Goal: Check status: Check status

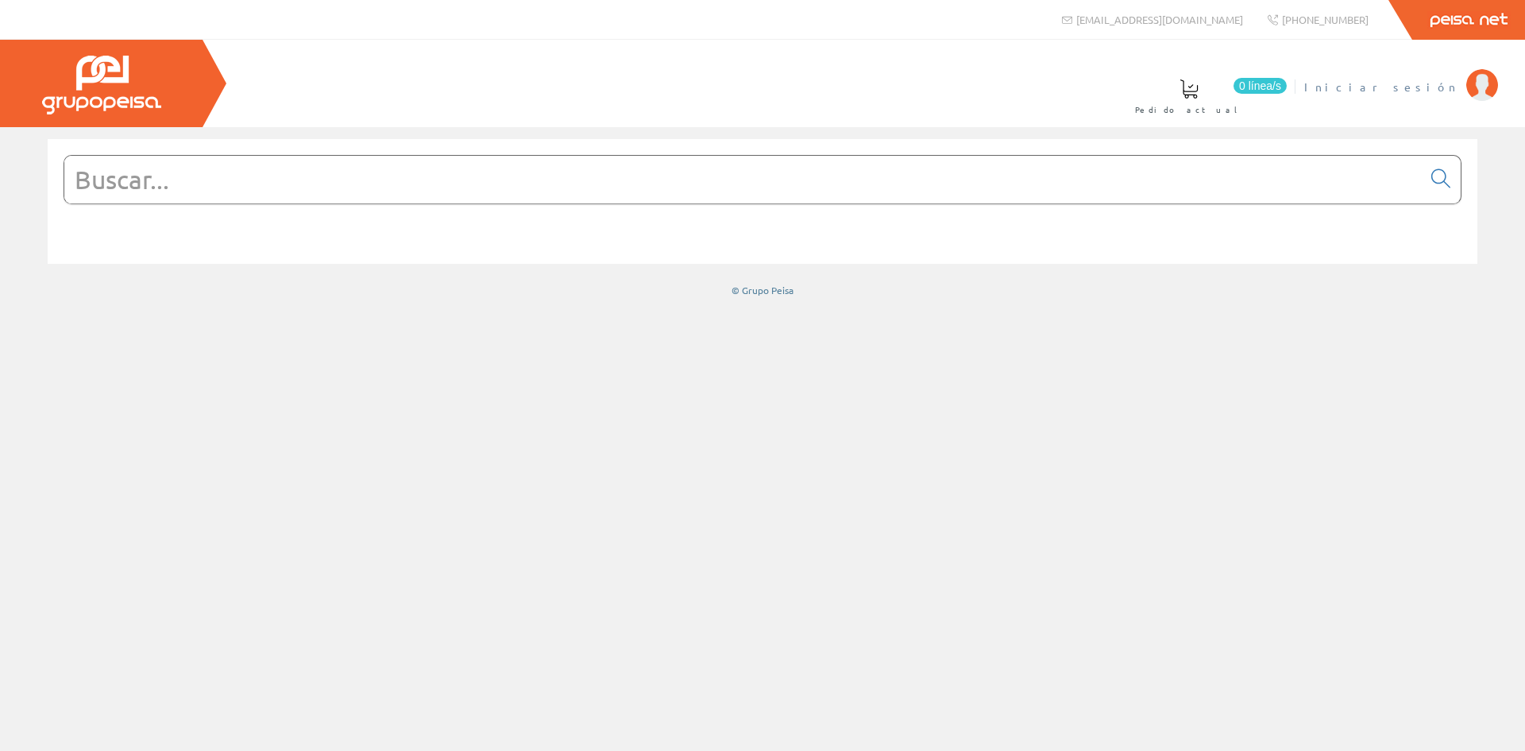
click at [1436, 80] on span "Iniciar sesión" at bounding box center [1381, 87] width 154 height 16
click at [1436, 83] on span "[PERSON_NAME]" at bounding box center [1385, 87] width 145 height 16
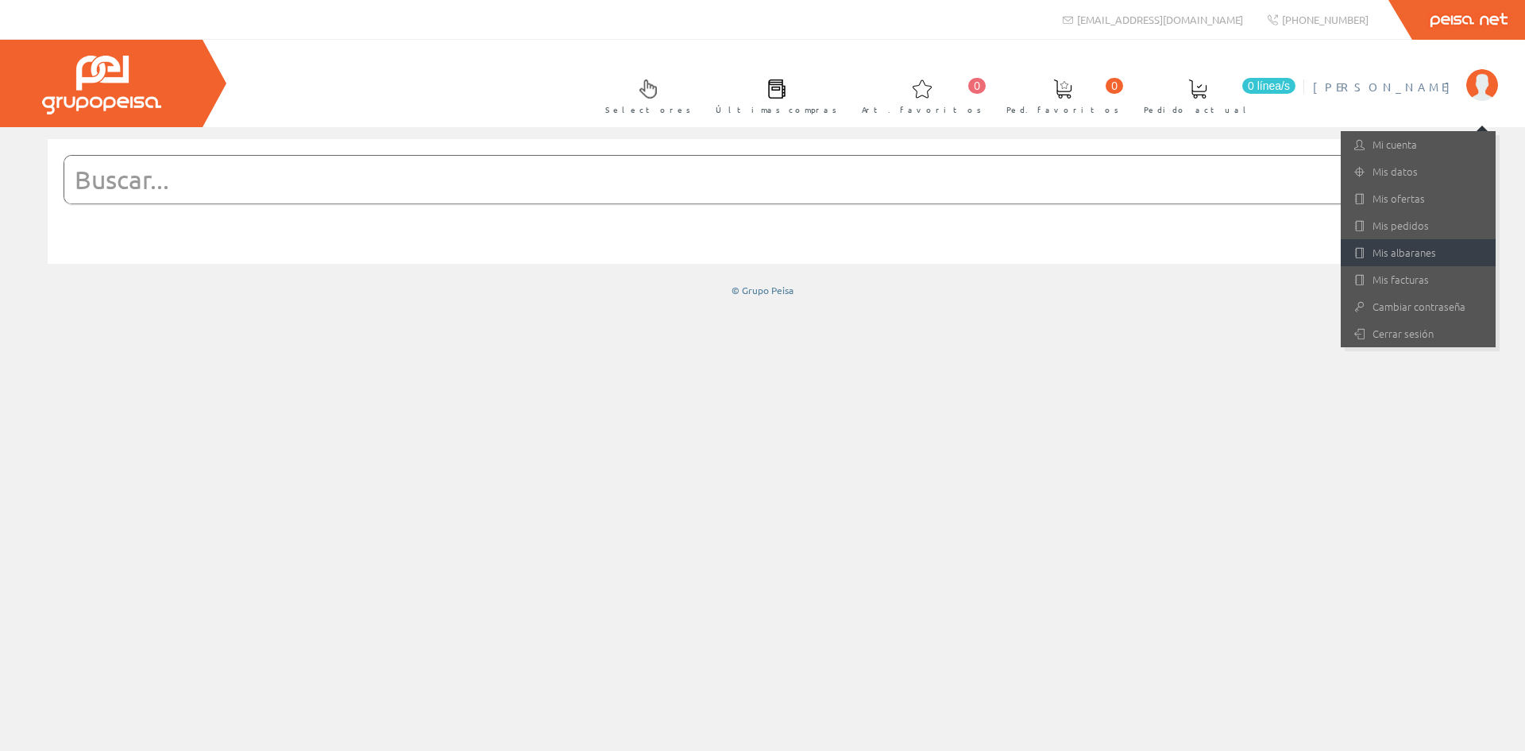
click at [1394, 249] on link "Mis albaranes" at bounding box center [1418, 252] width 155 height 27
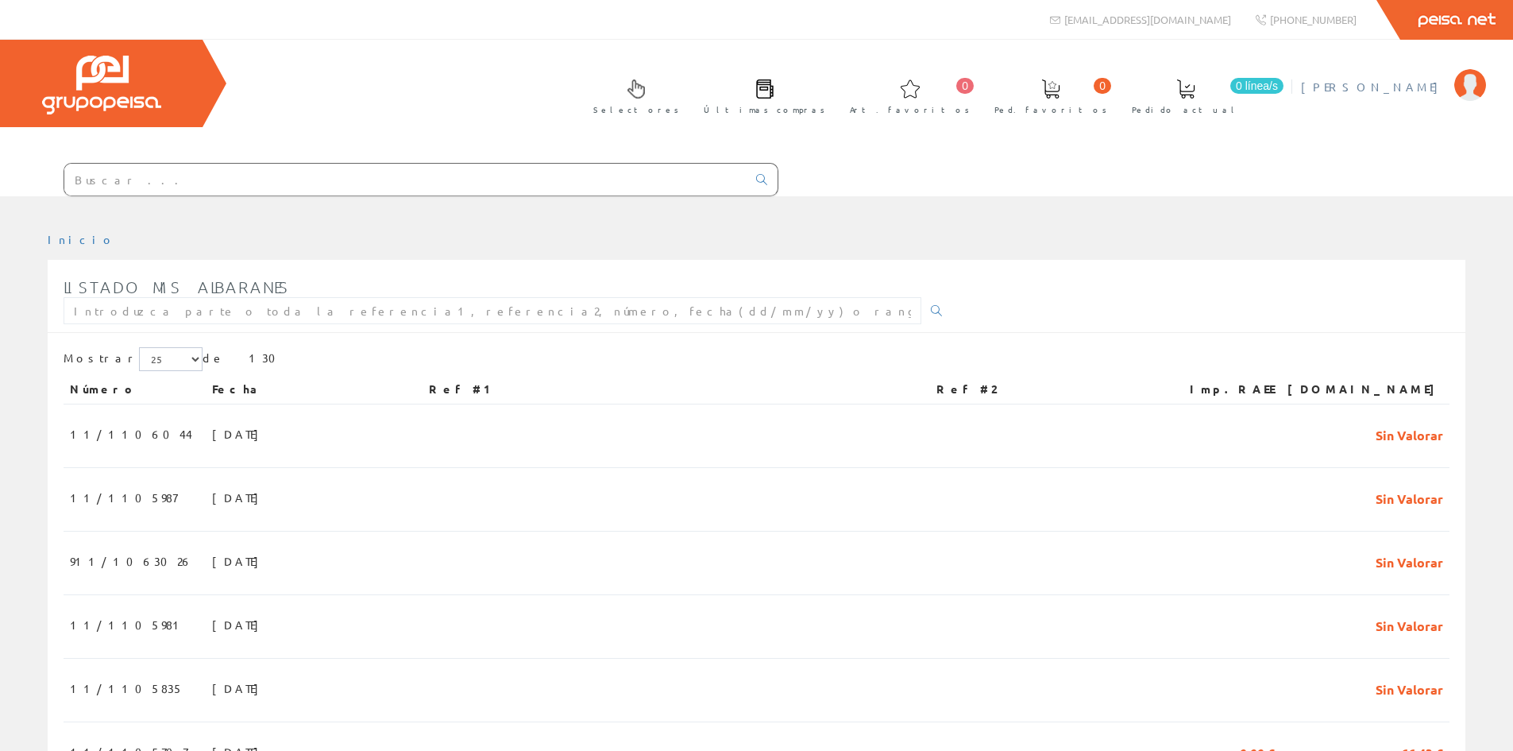
click at [1415, 92] on span "Ximo Moratal" at bounding box center [1373, 87] width 145 height 16
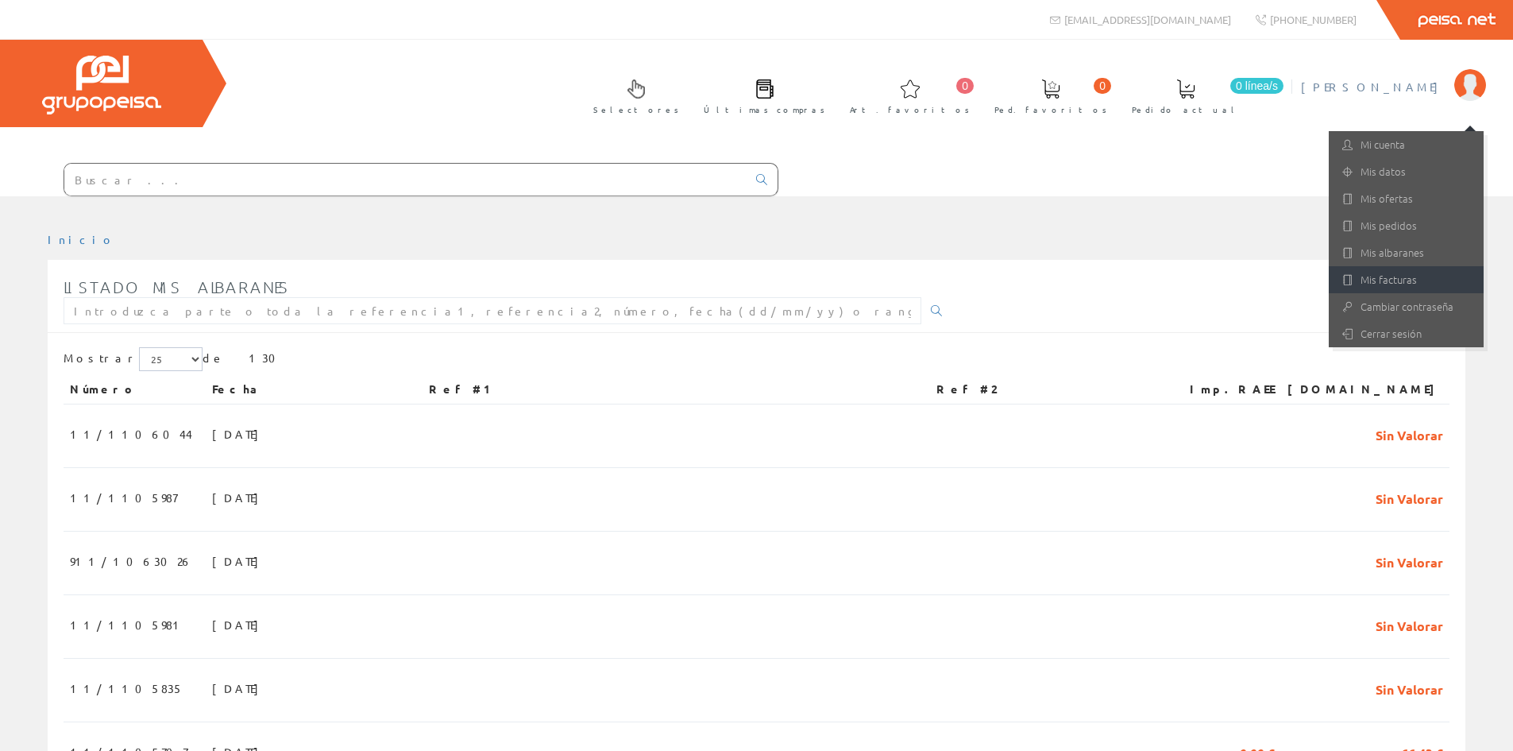
click at [1393, 267] on link "Mis facturas" at bounding box center [1406, 279] width 155 height 27
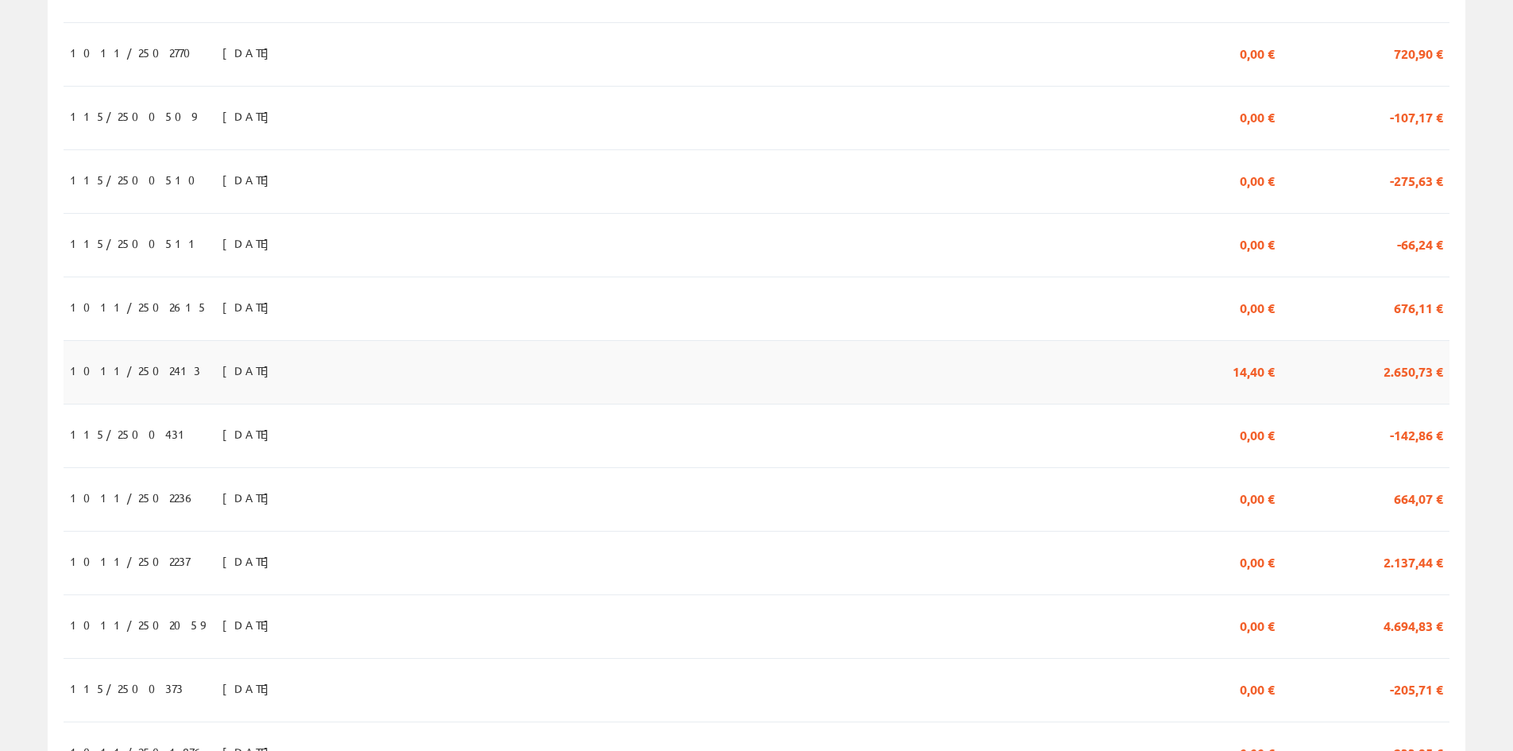
scroll to position [715, 0]
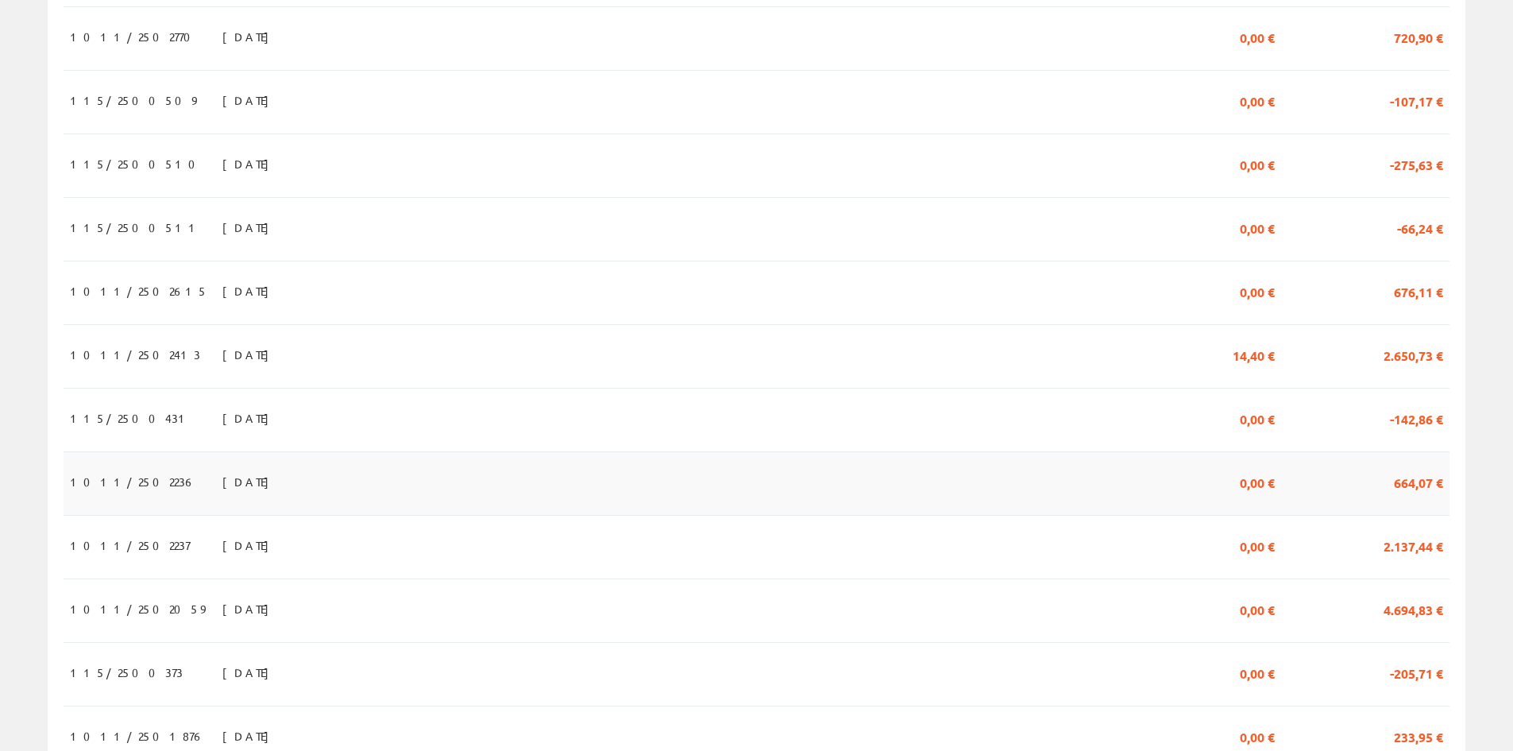
click at [123, 490] on span "1011/2502236" at bounding box center [133, 481] width 126 height 27
